Goal: Find specific page/section: Find specific page/section

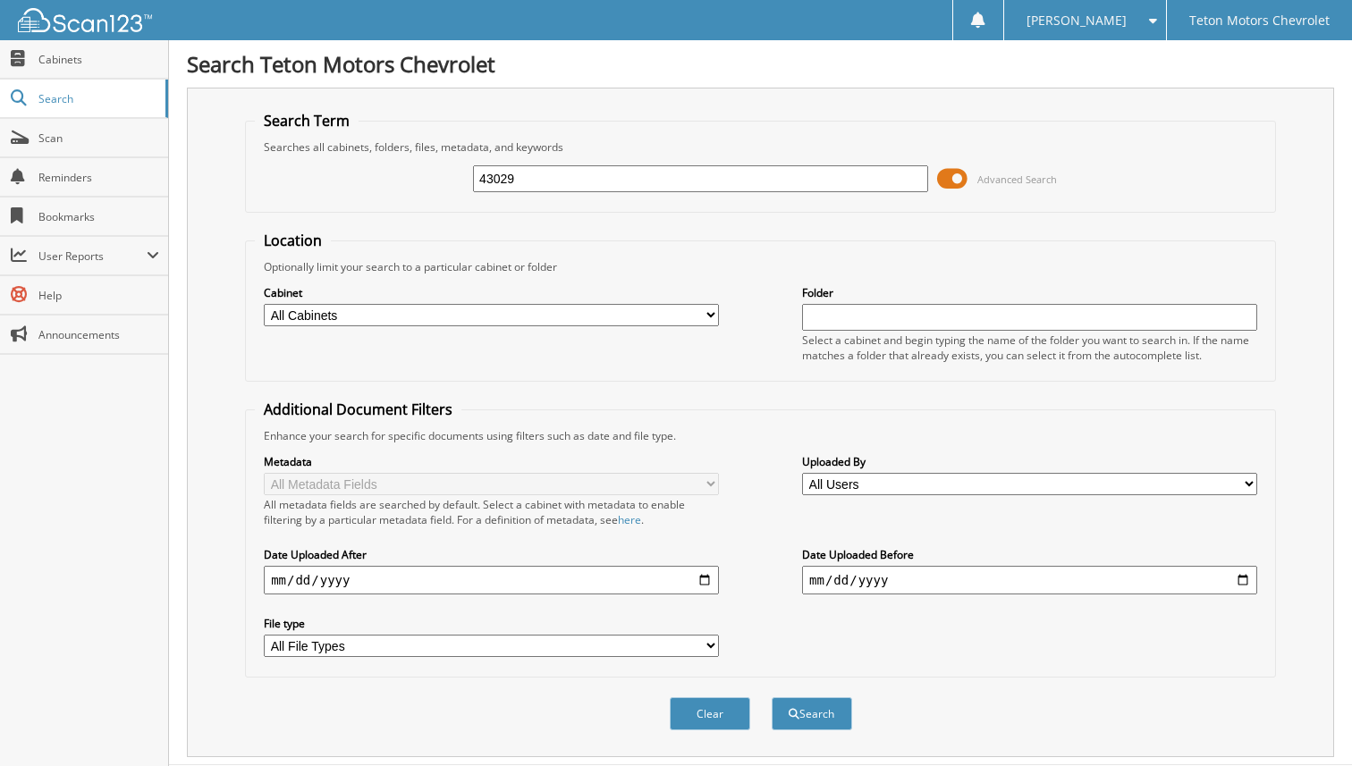
type input "43029"
click at [772, 698] on button "Search" at bounding box center [812, 714] width 80 height 33
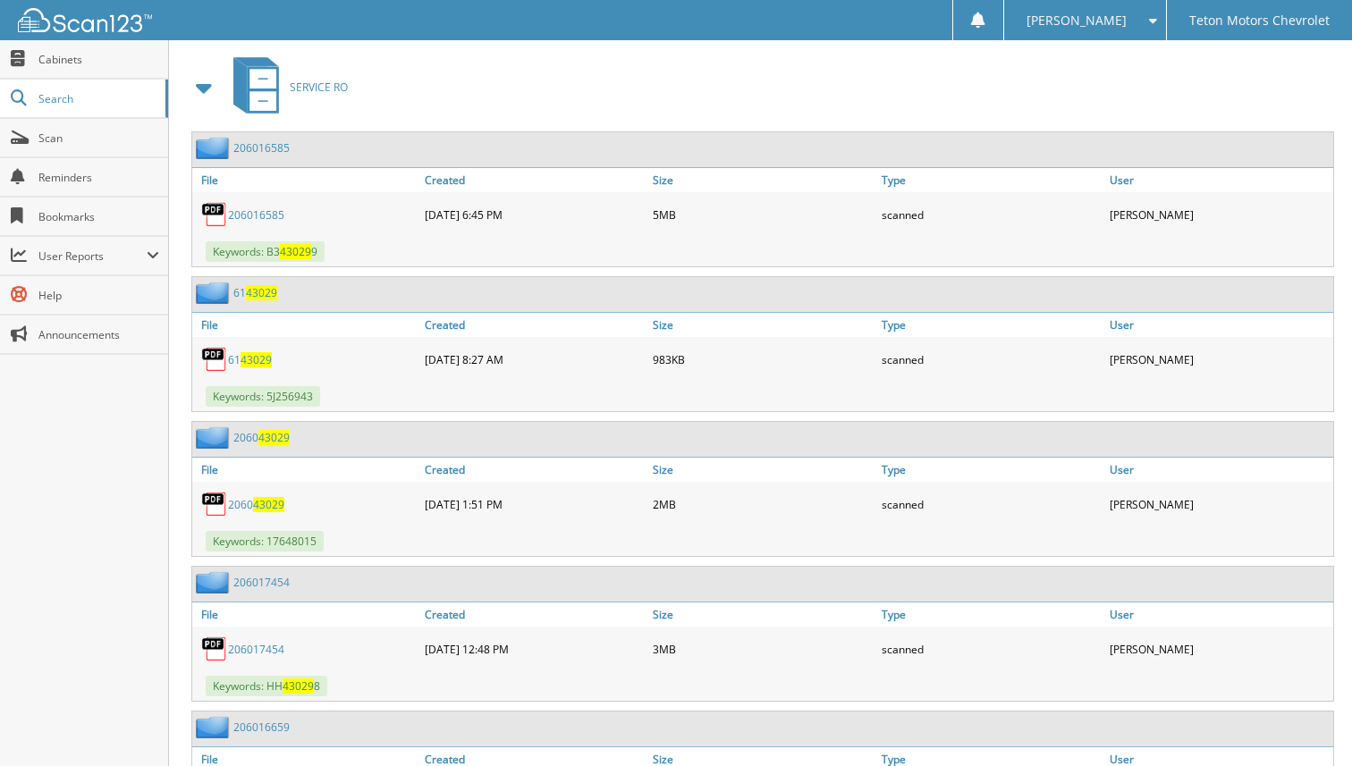
scroll to position [1239, 0]
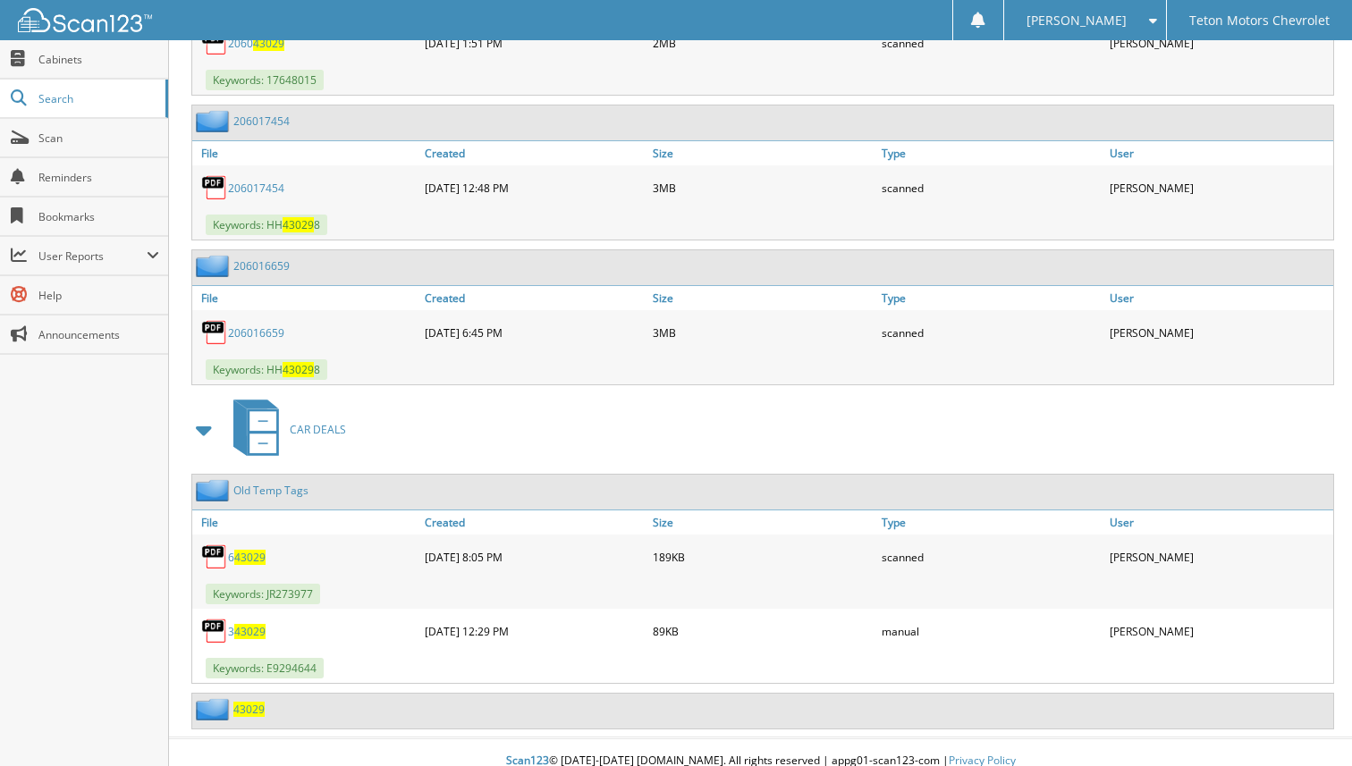
click at [253, 702] on span "43029" at bounding box center [248, 709] width 31 height 15
